Goal: Transaction & Acquisition: Purchase product/service

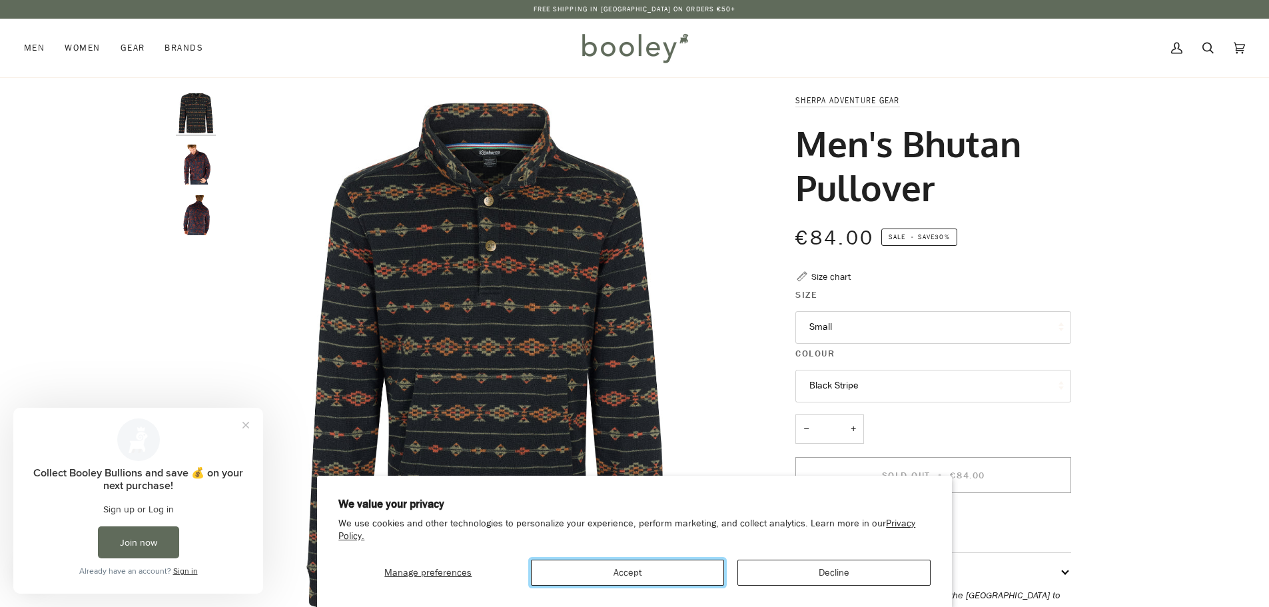
click at [681, 576] on button "Accept" at bounding box center [627, 573] width 193 height 26
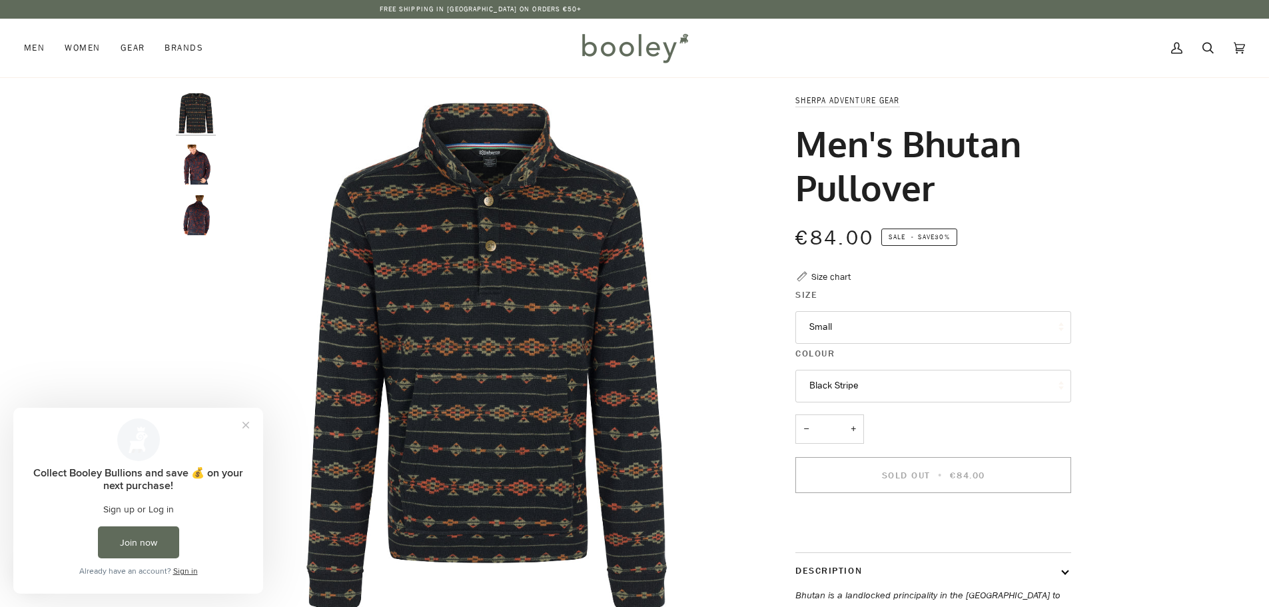
click at [207, 166] on img "Sherpa Adventure Gear Men's Bhutan Pullover - Booley Galway" at bounding box center [196, 165] width 40 height 40
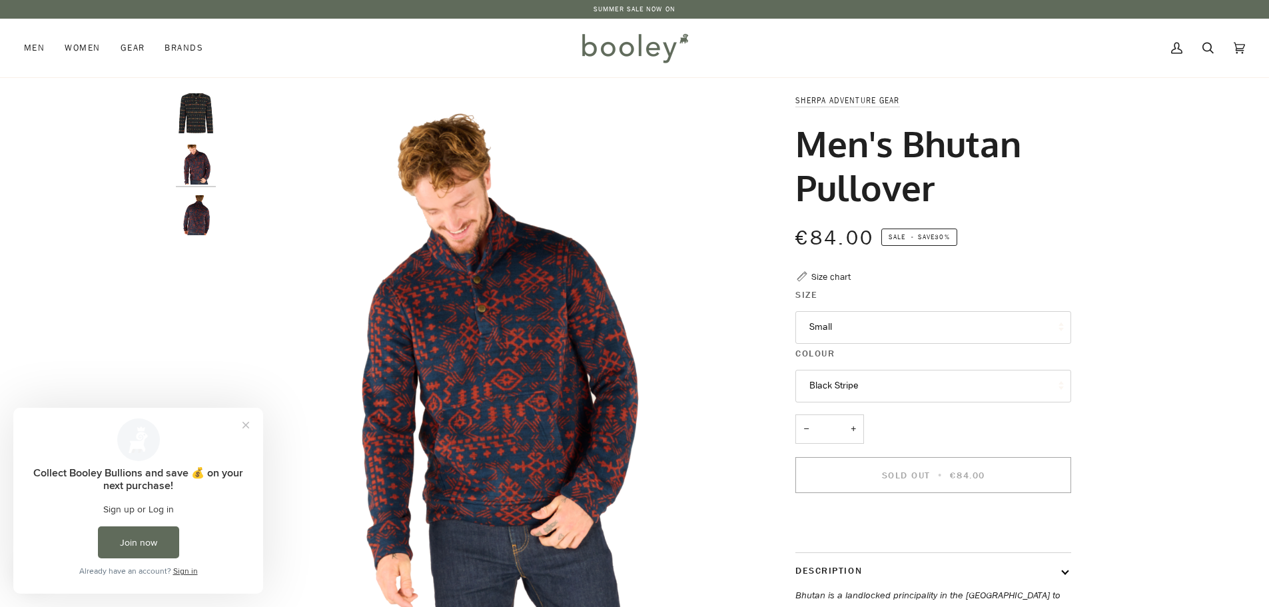
click at [901, 330] on button "Small" at bounding box center [933, 327] width 276 height 33
click at [889, 385] on button "Black Stripe" at bounding box center [933, 386] width 276 height 33
click at [474, 369] on img "Sherpa Adventure Gear Men's Bhutan Pullover - Booley Galway" at bounding box center [486, 356] width 527 height 527
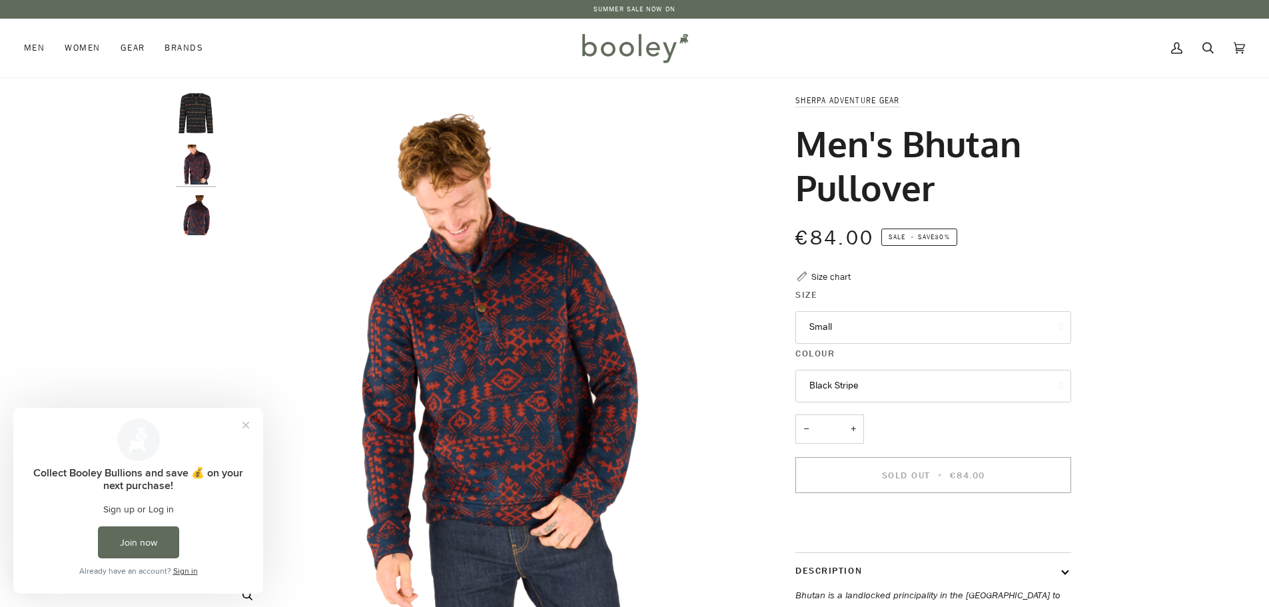
click at [508, 356] on img "Sherpa Adventure Gear Men's Bhutan Pullover - Booley Galway" at bounding box center [486, 356] width 527 height 527
click at [244, 430] on button "Close prompt" at bounding box center [246, 425] width 24 height 24
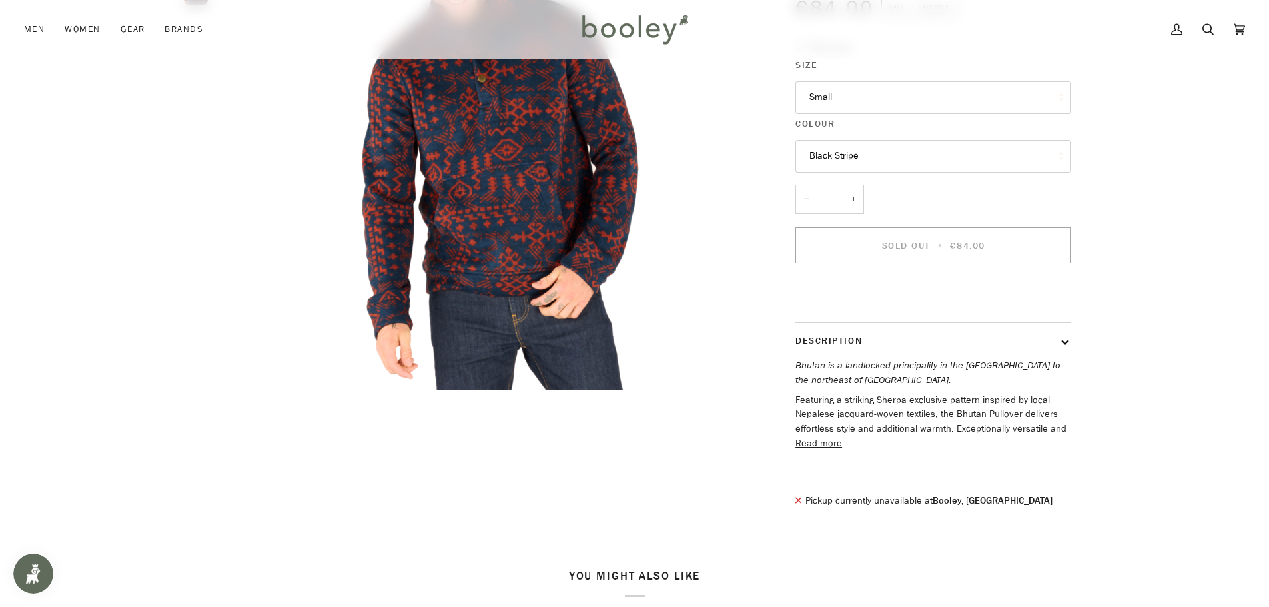
scroll to position [133, 0]
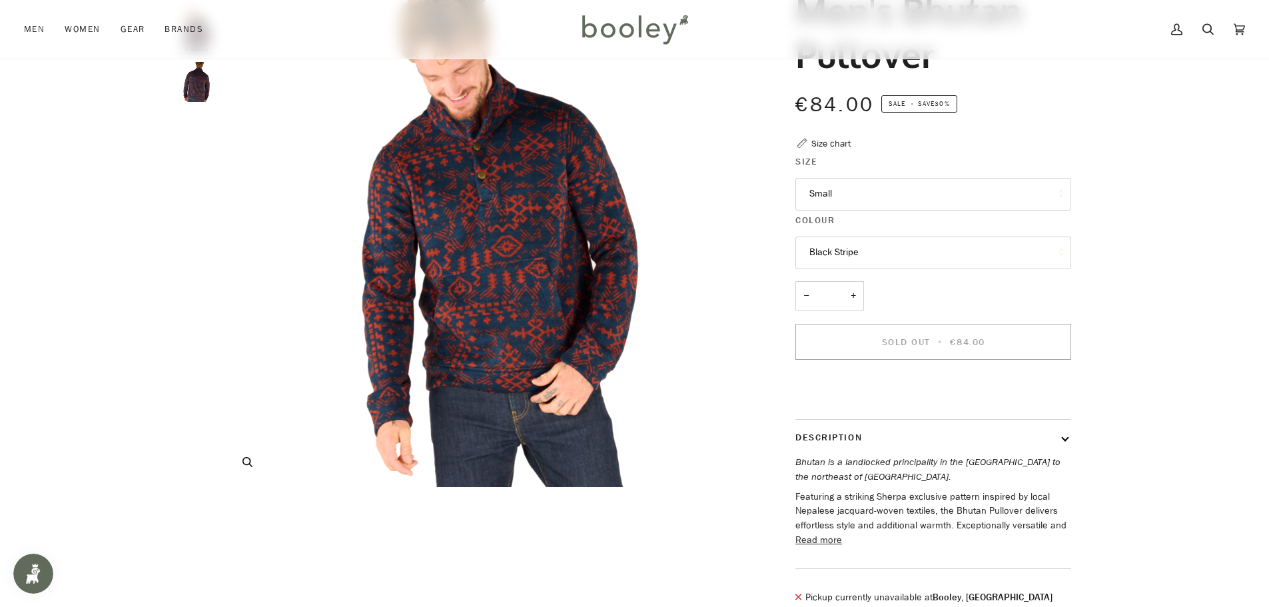
click at [245, 464] on icon "Sherpa Adventure Gear Men's Bhutan Pullover - Booley Galway" at bounding box center [247, 462] width 10 height 10
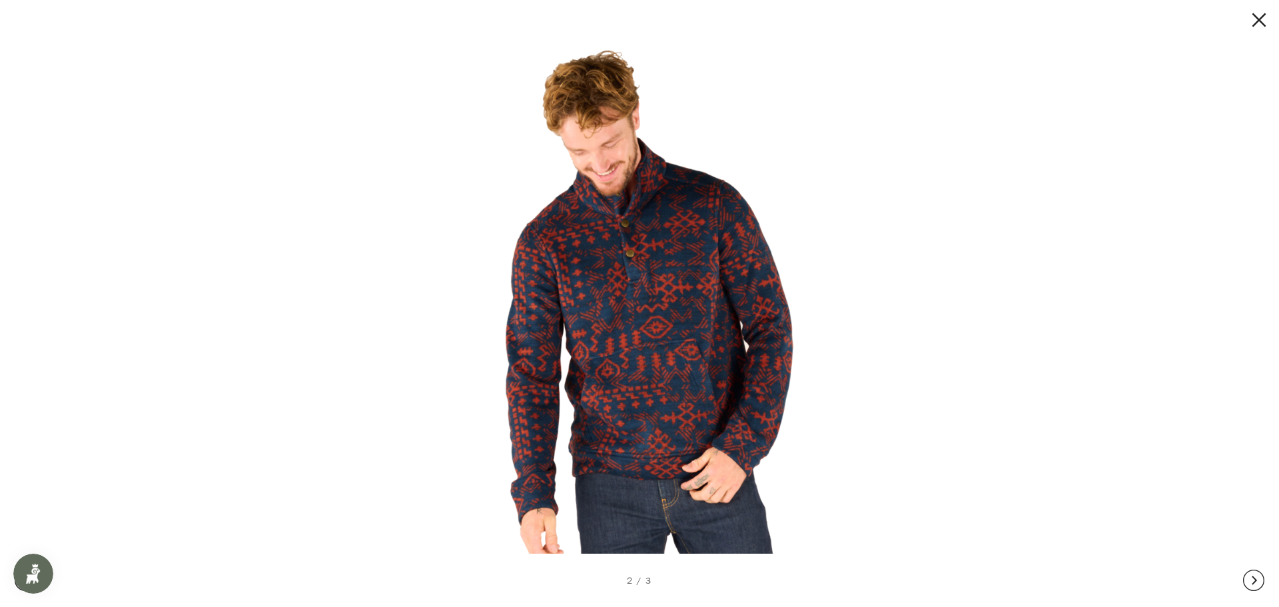
click at [658, 306] on img at bounding box center [634, 303] width 548 height 548
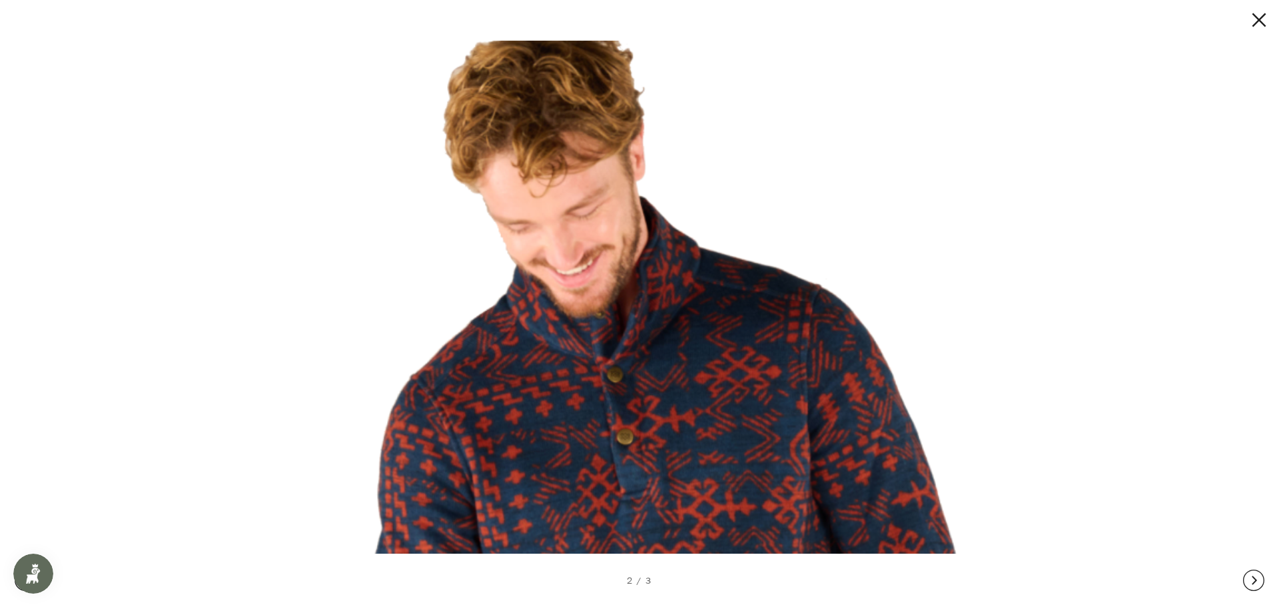
click at [1261, 19] on button at bounding box center [1247, 19] width 40 height 21
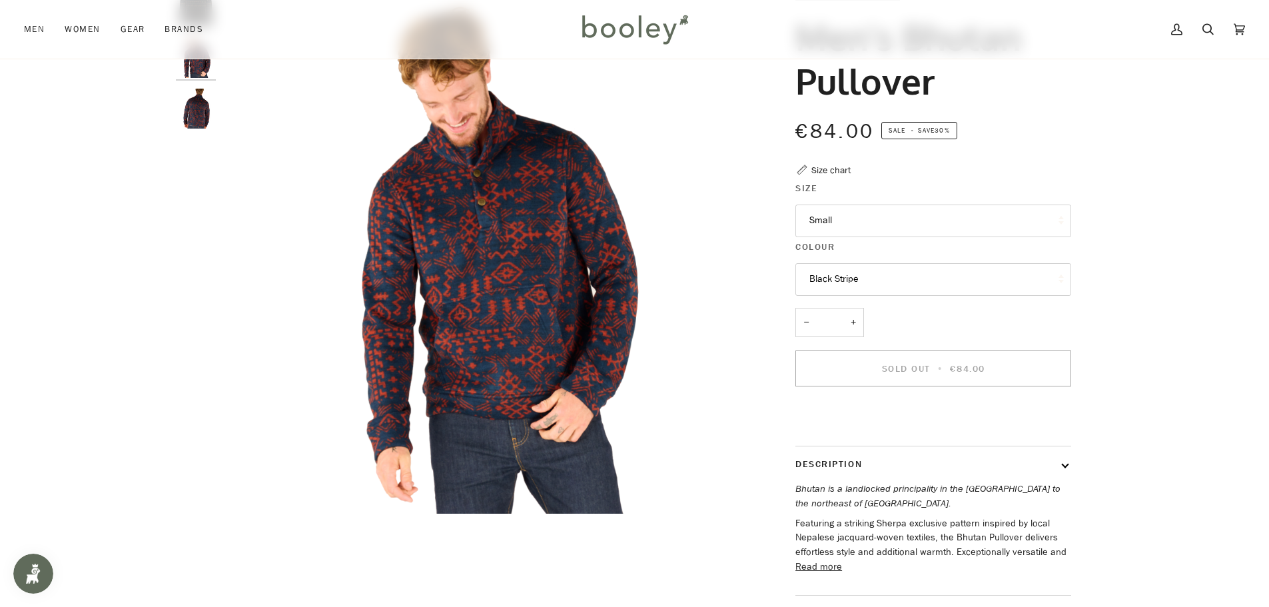
scroll to position [0, 0]
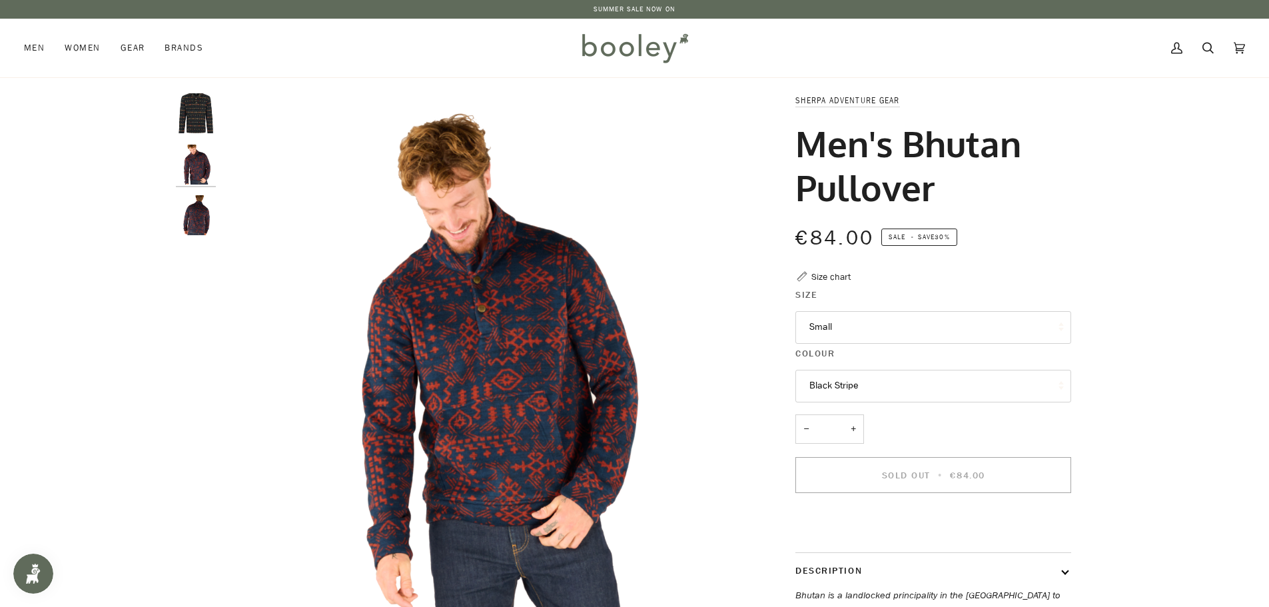
click at [203, 119] on img "Sherpa Adventure Gear Men's Bhutan Pullover Black Stripe - Booley Galway" at bounding box center [196, 113] width 40 height 40
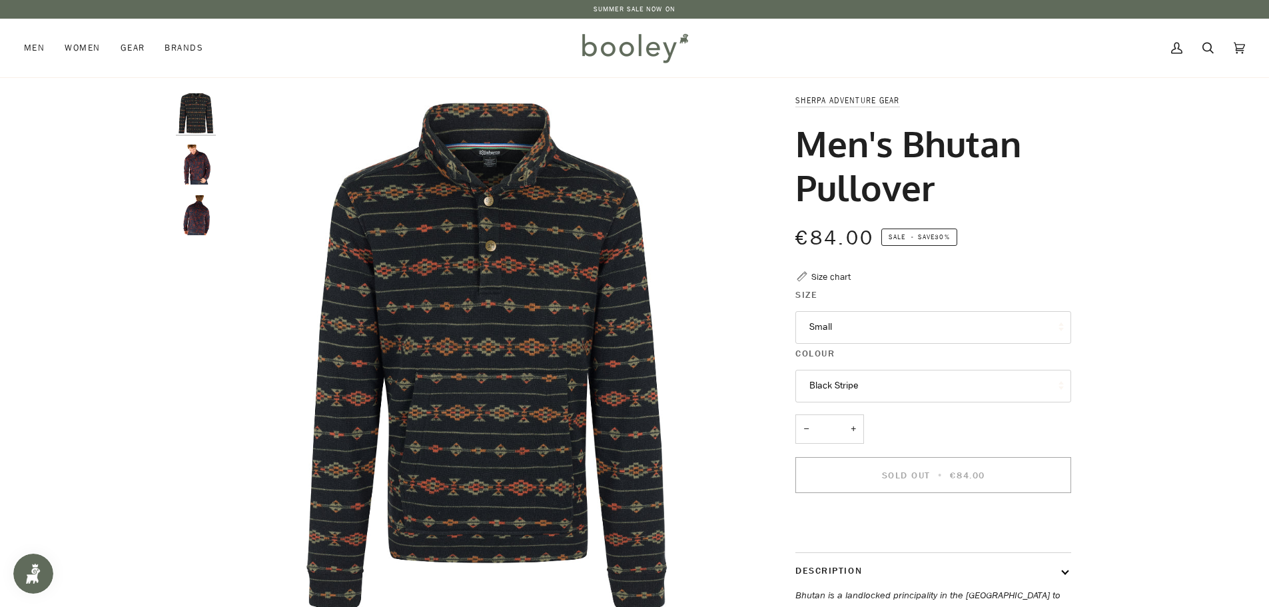
click at [189, 164] on img "Sherpa Adventure Gear Men's Bhutan Pullover - Booley Galway" at bounding box center [196, 165] width 40 height 40
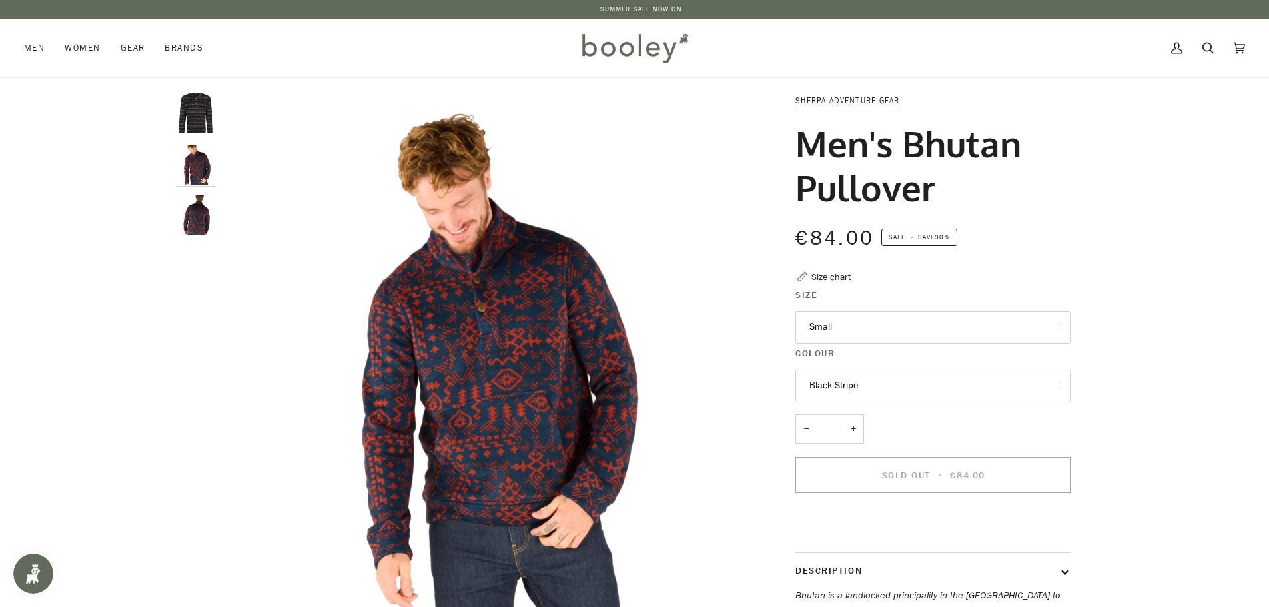
click at [202, 220] on img "Sherpa Adventure Gear Men's Bhutan Pullover - Booley Galway" at bounding box center [196, 215] width 40 height 40
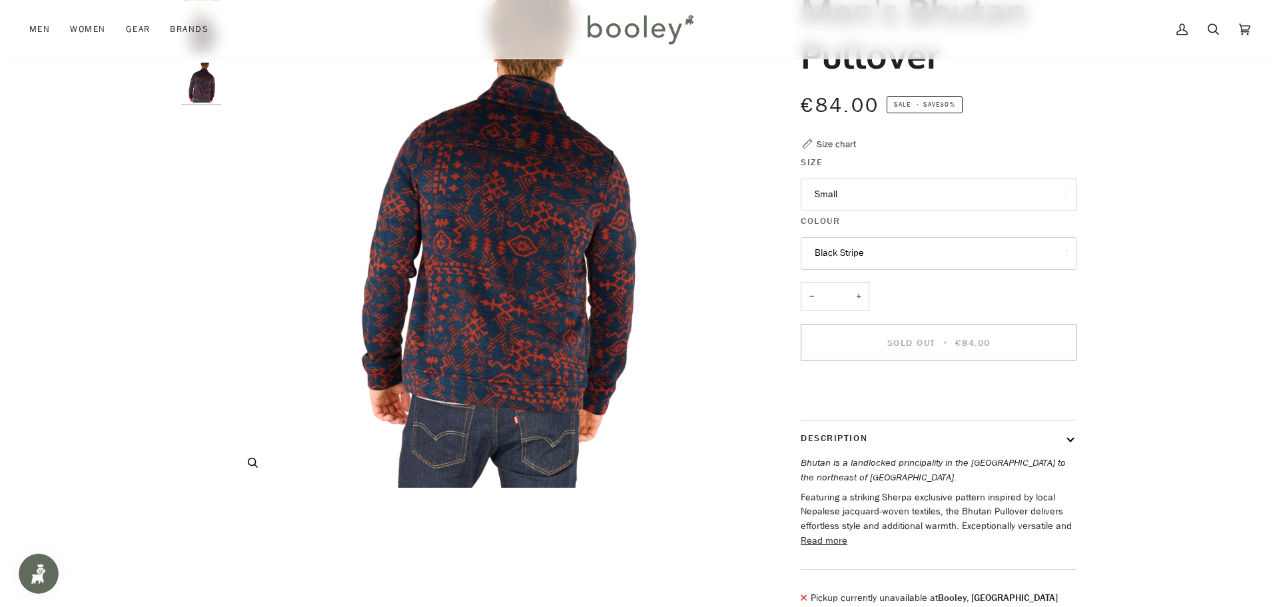
scroll to position [67, 0]
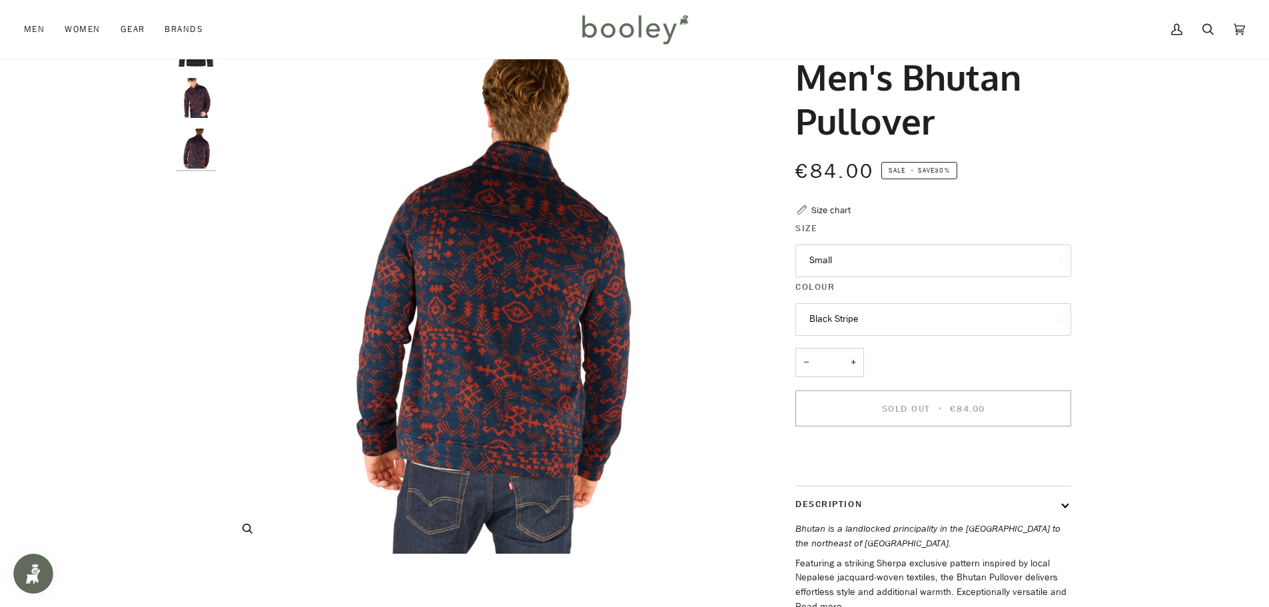
click at [249, 528] on icon "Sherpa Adventure Gear Men's Bhutan Pullover - Booley Galway" at bounding box center [247, 529] width 10 height 10
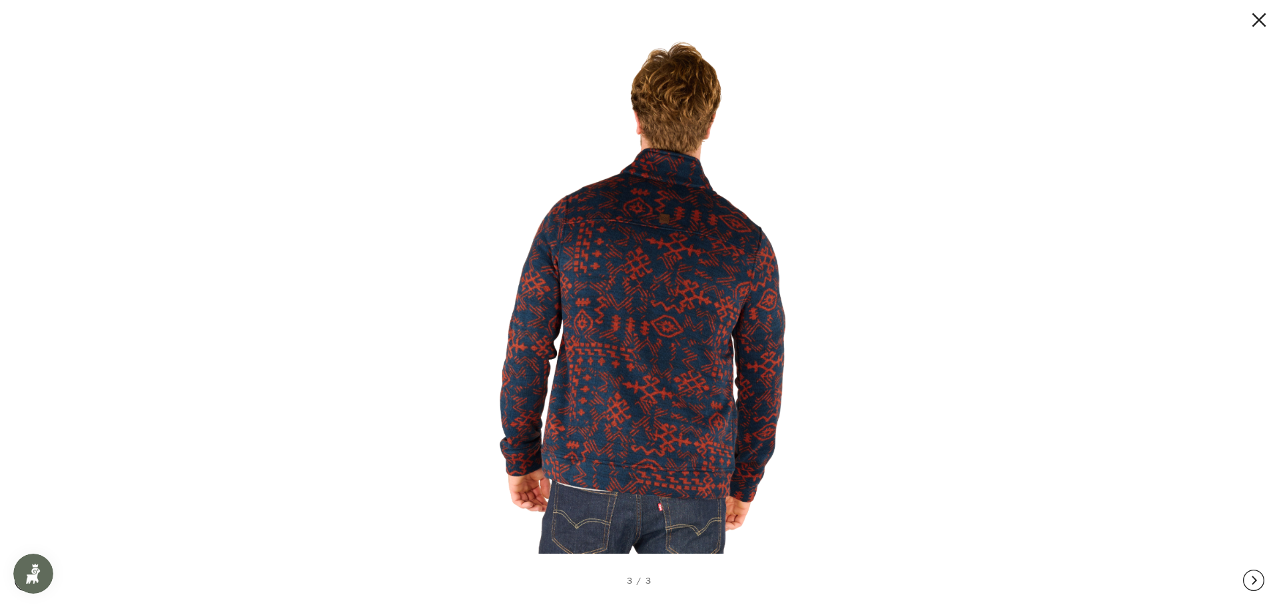
click at [646, 233] on img at bounding box center [634, 303] width 548 height 548
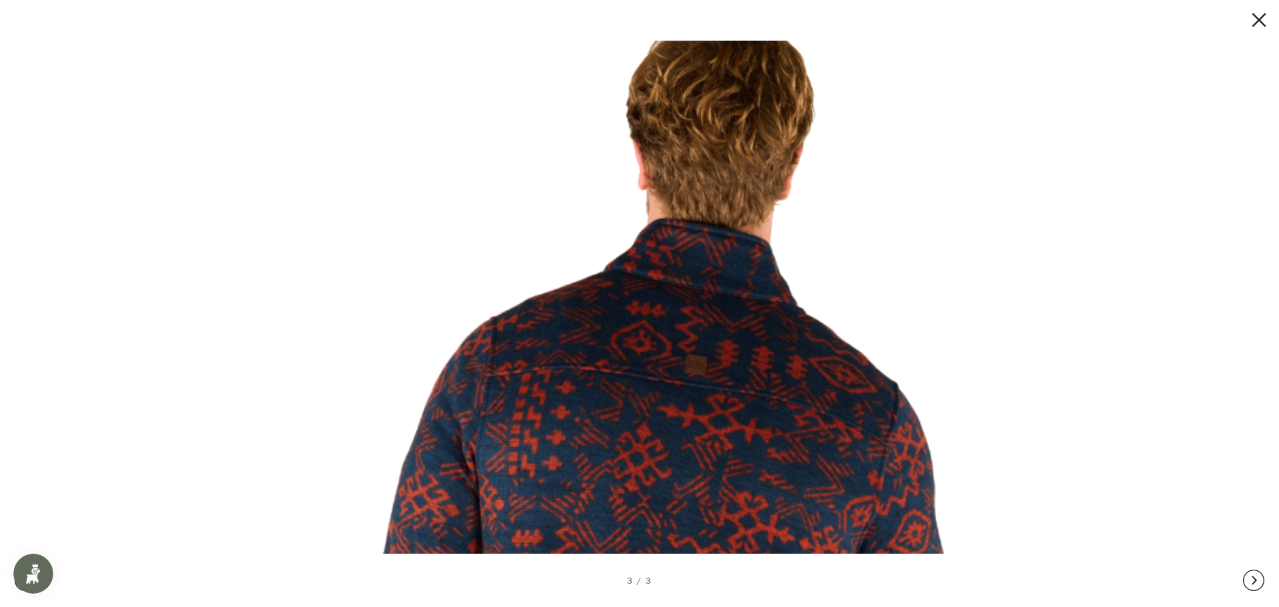
click at [740, 232] on img at bounding box center [634, 540] width 1139 height 1139
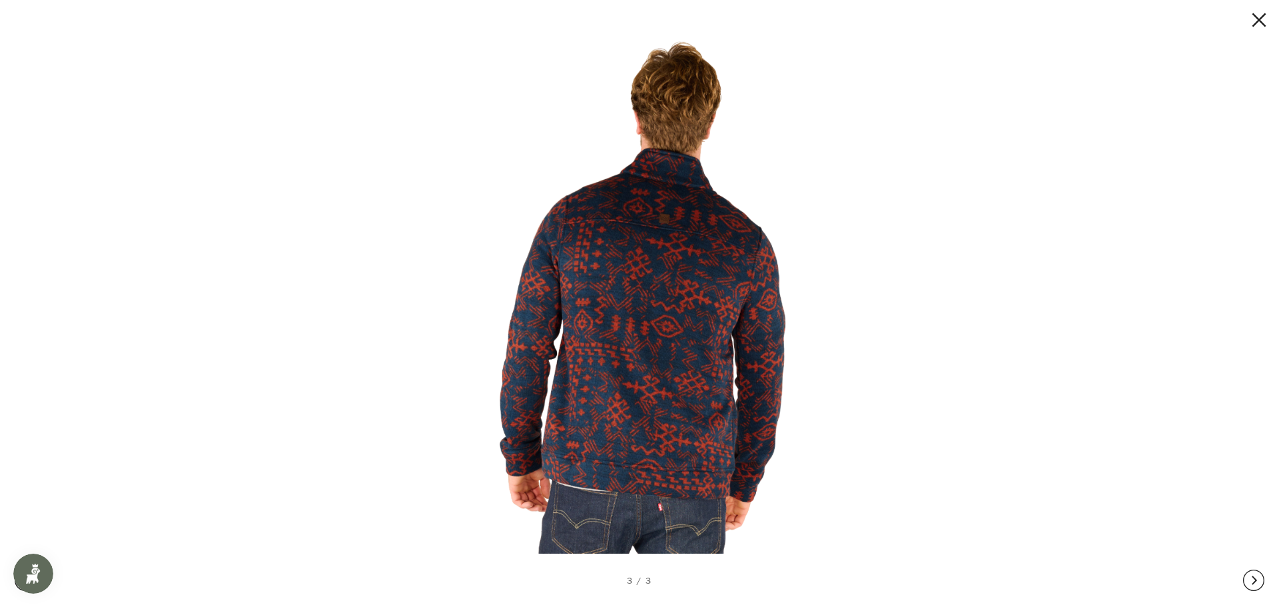
click at [36, 577] on img "Open Smile.io Rewards Program" at bounding box center [33, 574] width 20 height 20
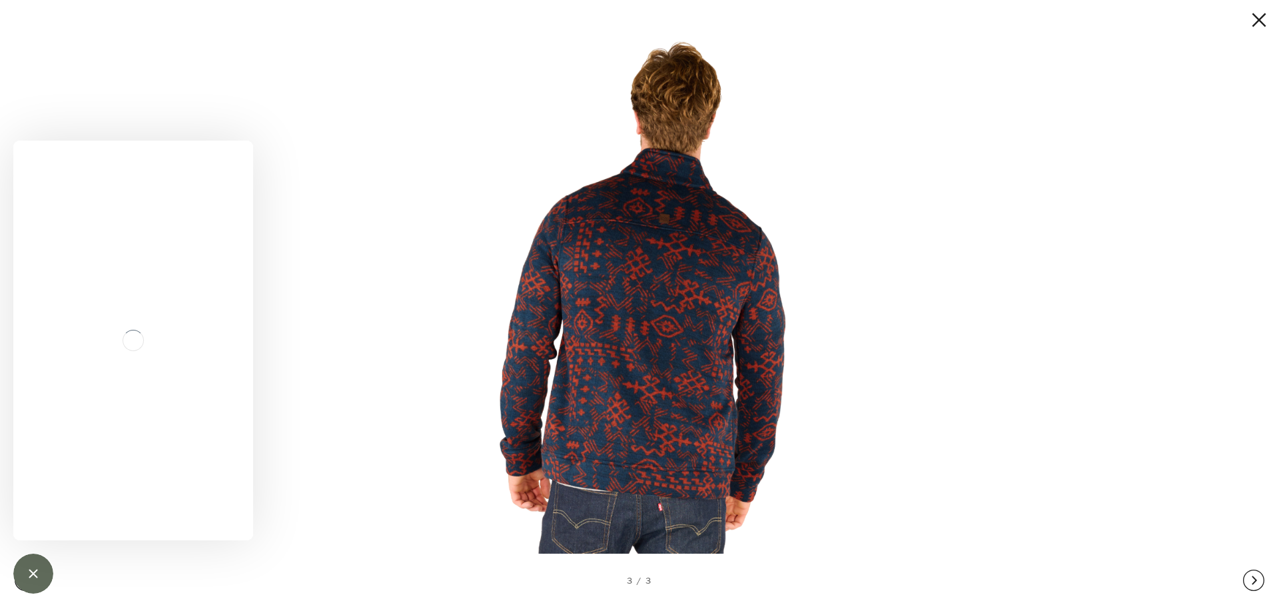
click at [33, 576] on div "Close Smile.io Rewards Program" at bounding box center [33, 573] width 17 height 17
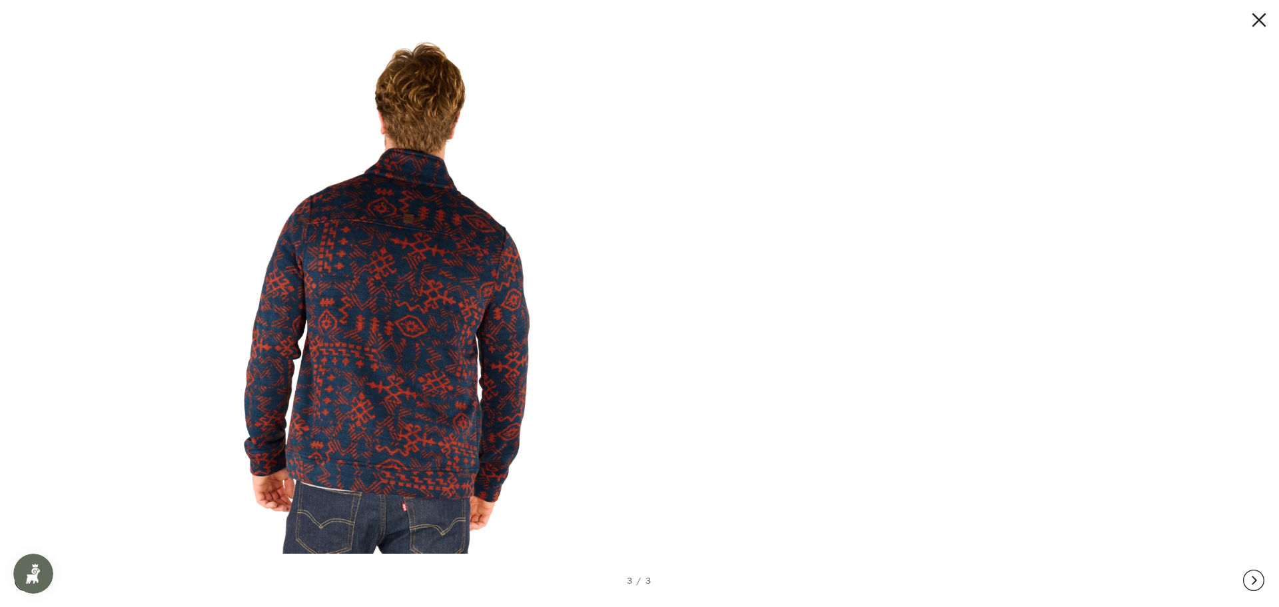
click at [674, 344] on div at bounding box center [744, 332] width 1279 height 607
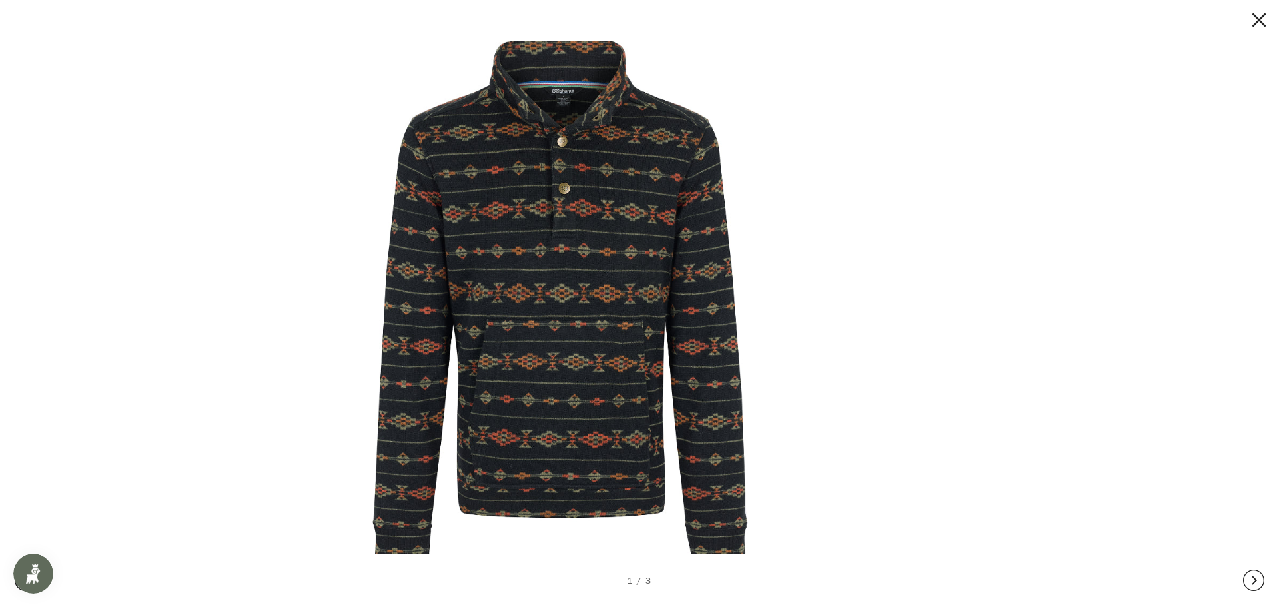
click at [612, 338] on img at bounding box center [559, 303] width 548 height 548
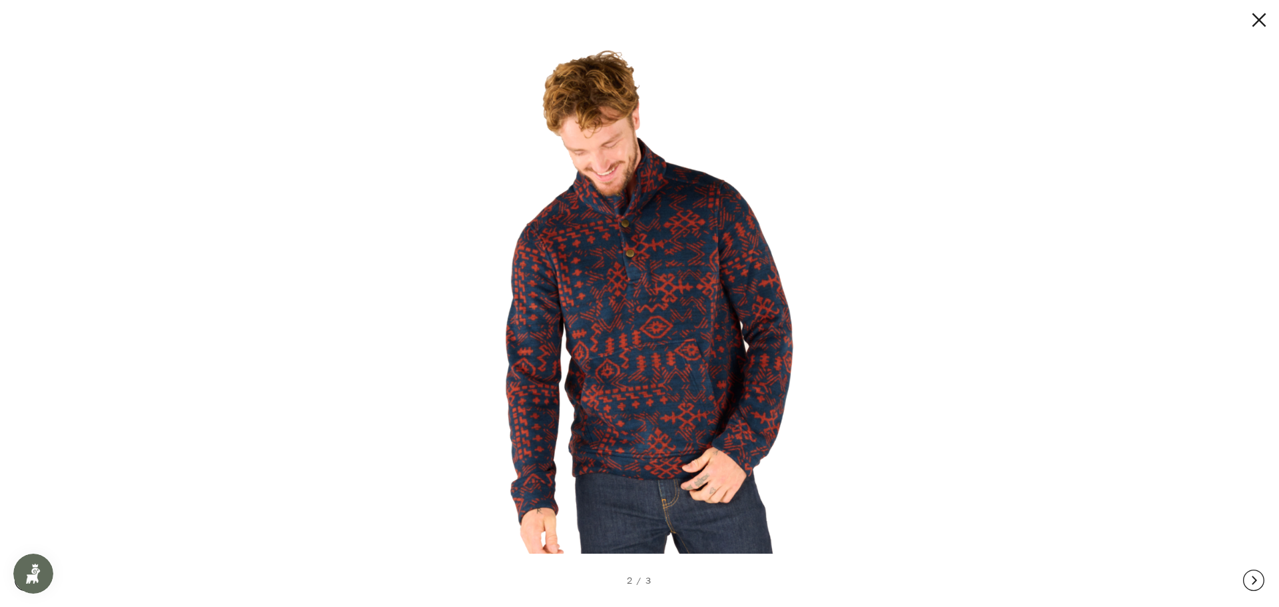
click at [1249, 23] on button at bounding box center [1247, 19] width 40 height 21
